Goal: Task Accomplishment & Management: Complete application form

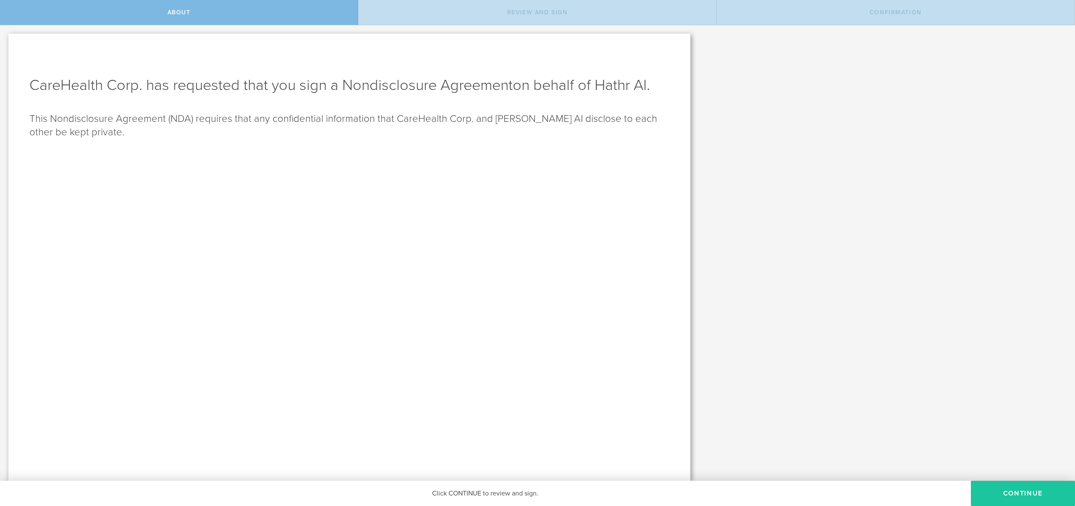
click at [990, 498] on button "Continue" at bounding box center [1023, 492] width 104 height 25
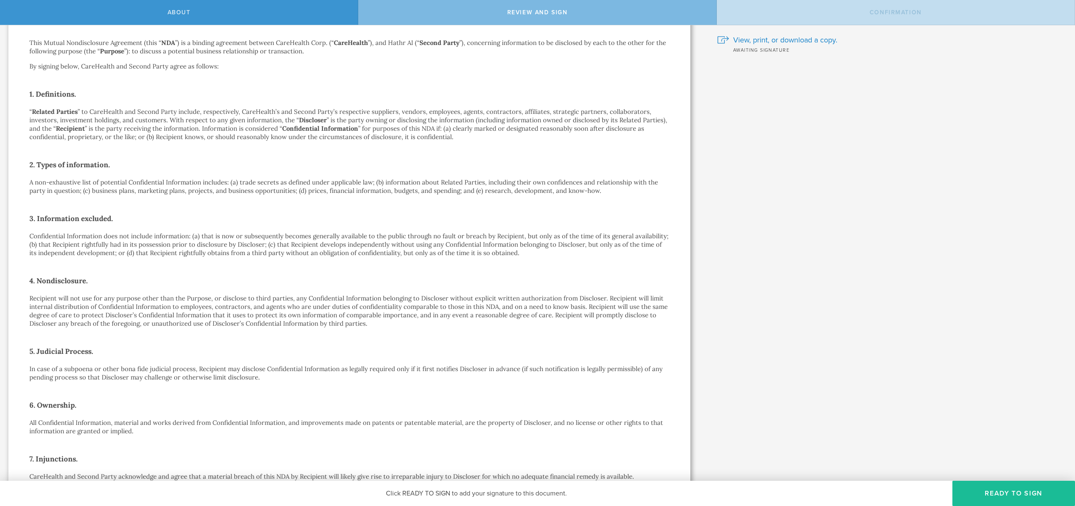
scroll to position [64, 0]
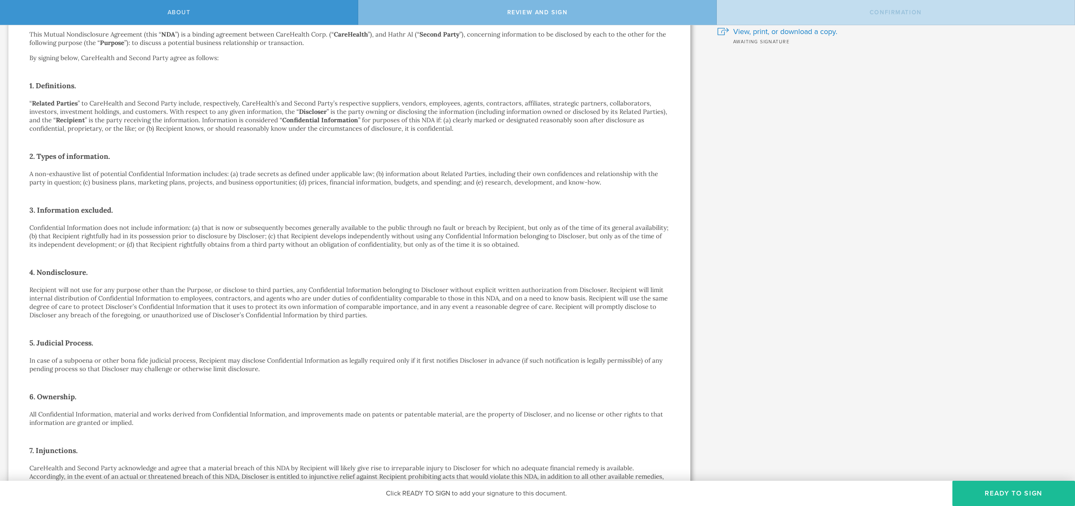
click at [402, 313] on p "Recipient will not use for any purpose other than the Purpose, or disclose to t…" at bounding box center [349, 303] width 640 height 34
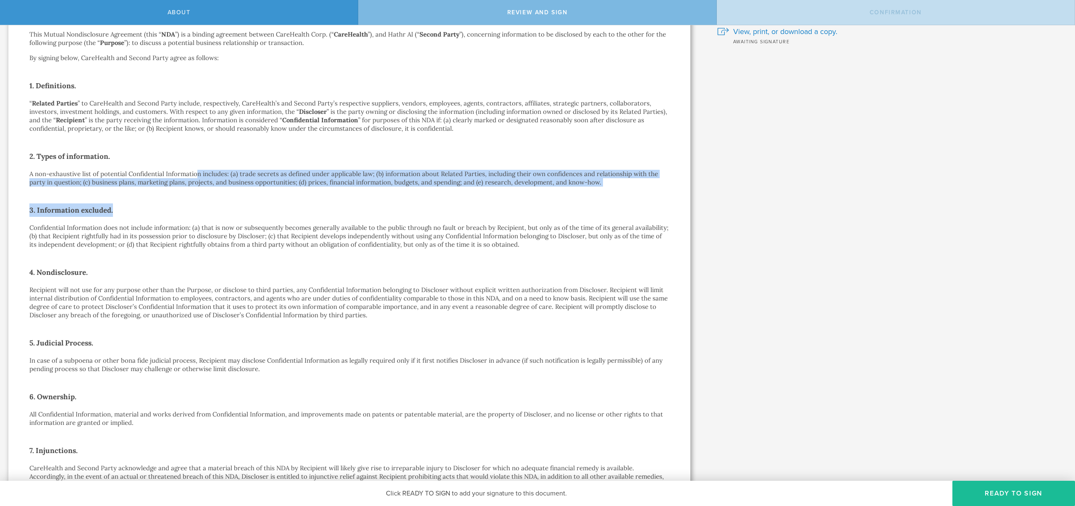
drag, startPoint x: 217, startPoint y: 206, endPoint x: 195, endPoint y: 171, distance: 41.6
click at [195, 171] on div "Mutual Nondisclosure Agreement This Mutual Nondisclosure Agreement (this “ NDA …" at bounding box center [349, 388] width 640 height 775
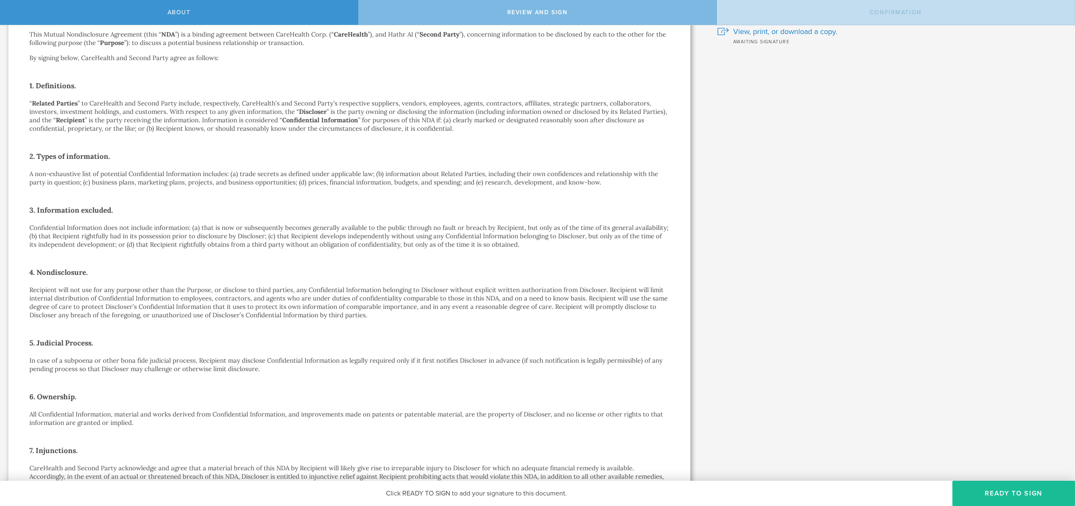
click at [195, 176] on p "A non-exhaustive list of potential Confidential Information includes: (a) trade…" at bounding box center [349, 178] width 640 height 17
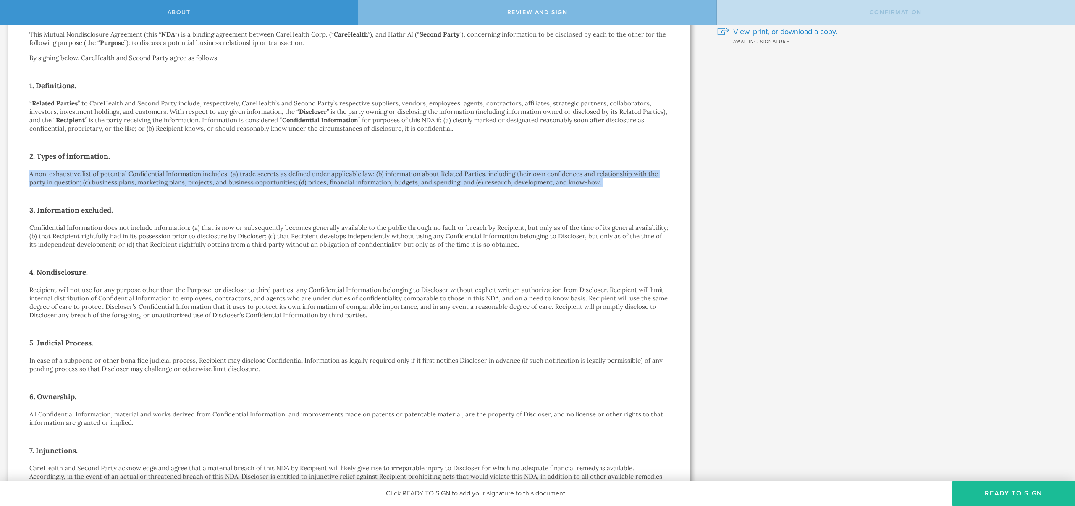
click at [195, 176] on p "A non-exhaustive list of potential Confidential Information includes: (a) trade…" at bounding box center [349, 178] width 640 height 17
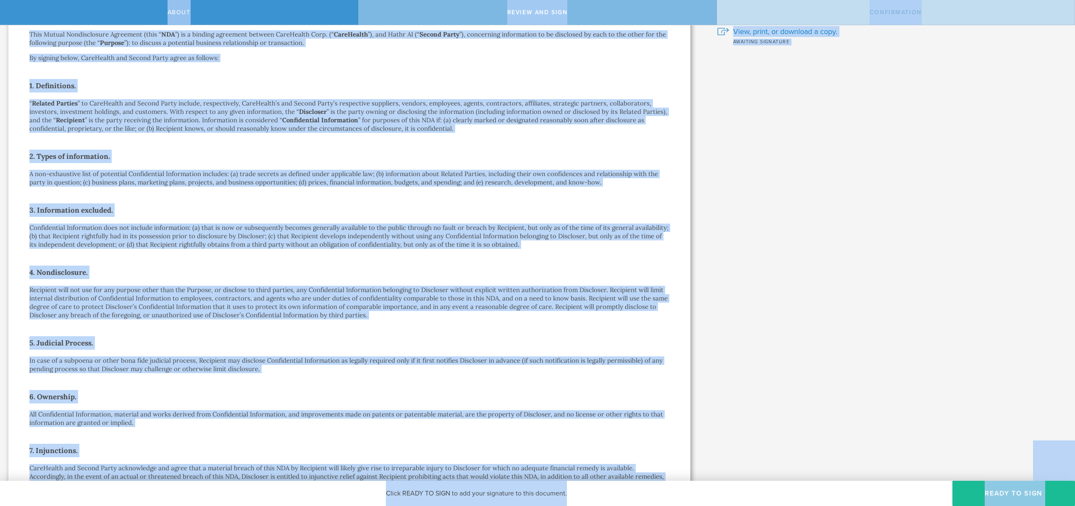
copy body "Lorem Ipsumd sit amet Consectetura ElitSeddoe Temp. inc utlaboree dolo mag aliq…"
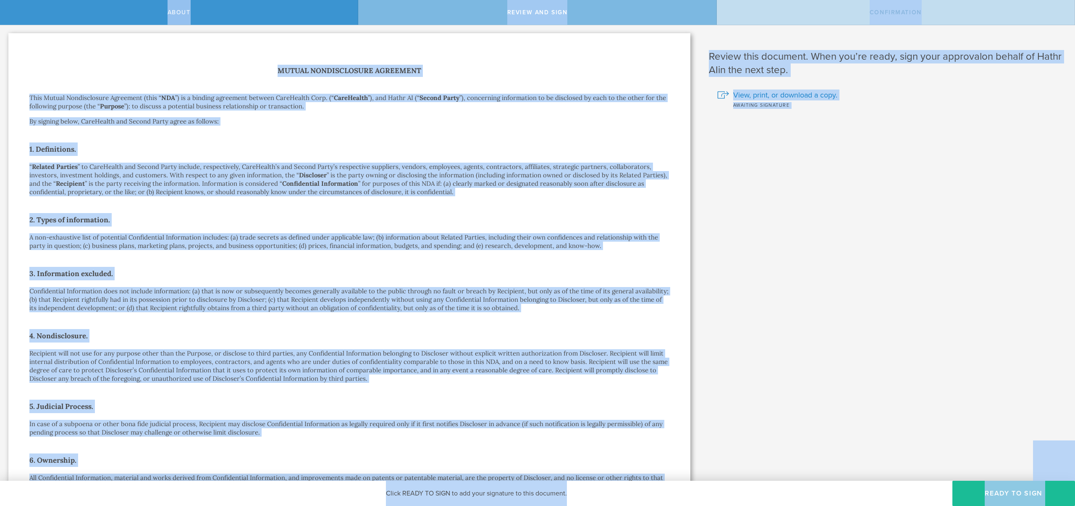
scroll to position [0, 0]
click at [234, 167] on p "“ Related Parties ” to CareHealth and Second Party include, respectively, CareH…" at bounding box center [349, 180] width 640 height 34
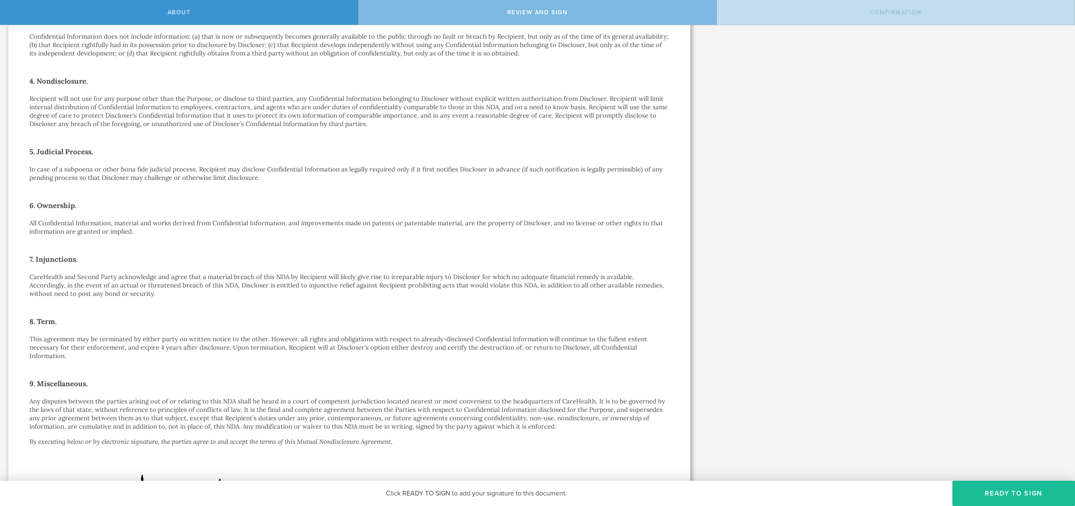
scroll to position [391, 0]
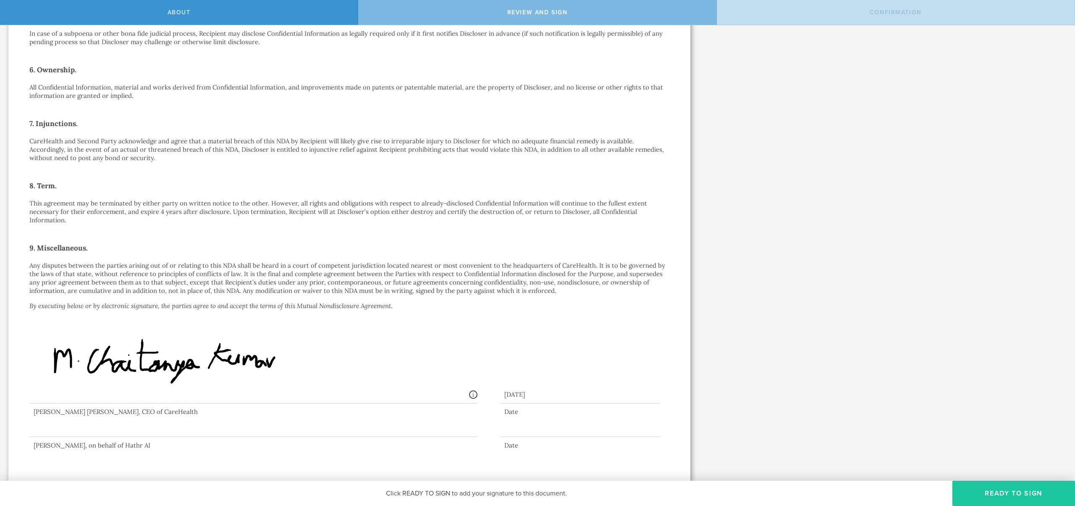
click at [1006, 487] on button "Ready to Sign" at bounding box center [1014, 492] width 123 height 25
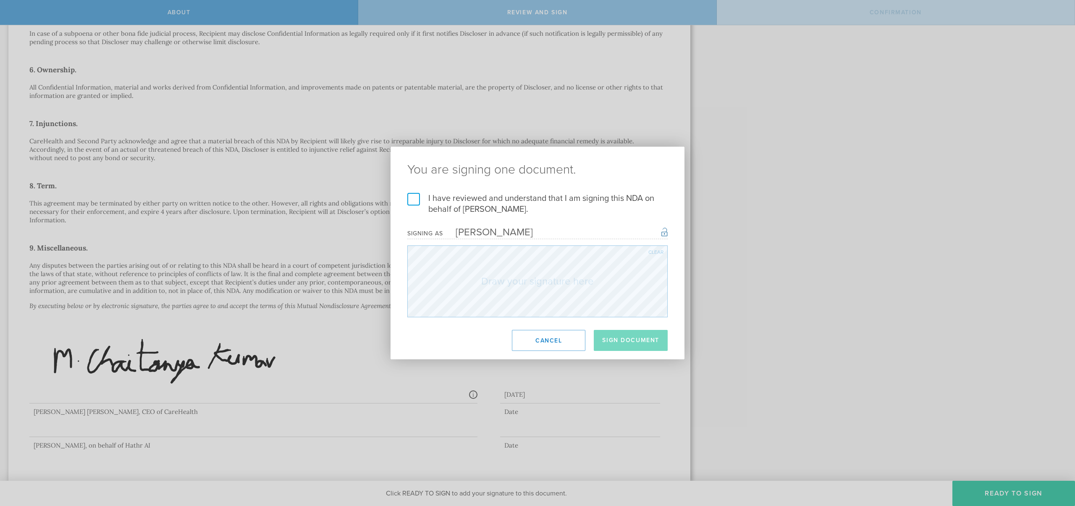
click at [413, 201] on label "I have reviewed and understand that I am signing this NDA on behalf of [PERSON_…" at bounding box center [537, 204] width 260 height 22
click at [0, 0] on input "I have reviewed and understand that I am signing this NDA on behalf of [PERSON_…" at bounding box center [0, 0] width 0 height 0
click at [640, 345] on button "Sign Document" at bounding box center [631, 340] width 74 height 21
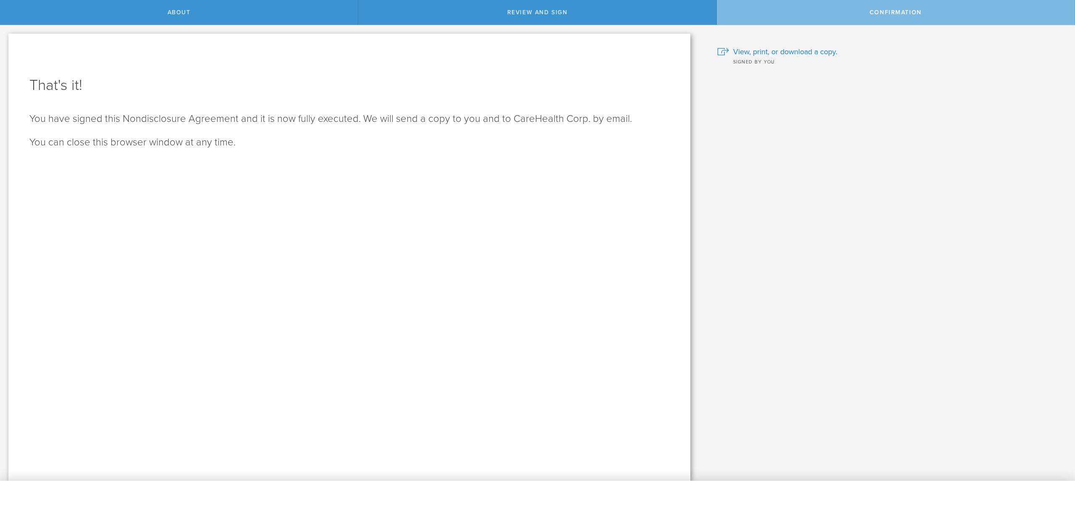
scroll to position [0, 0]
click at [772, 52] on span "View, print, or download a copy." at bounding box center [785, 51] width 104 height 11
